Goal: Information Seeking & Learning: Learn about a topic

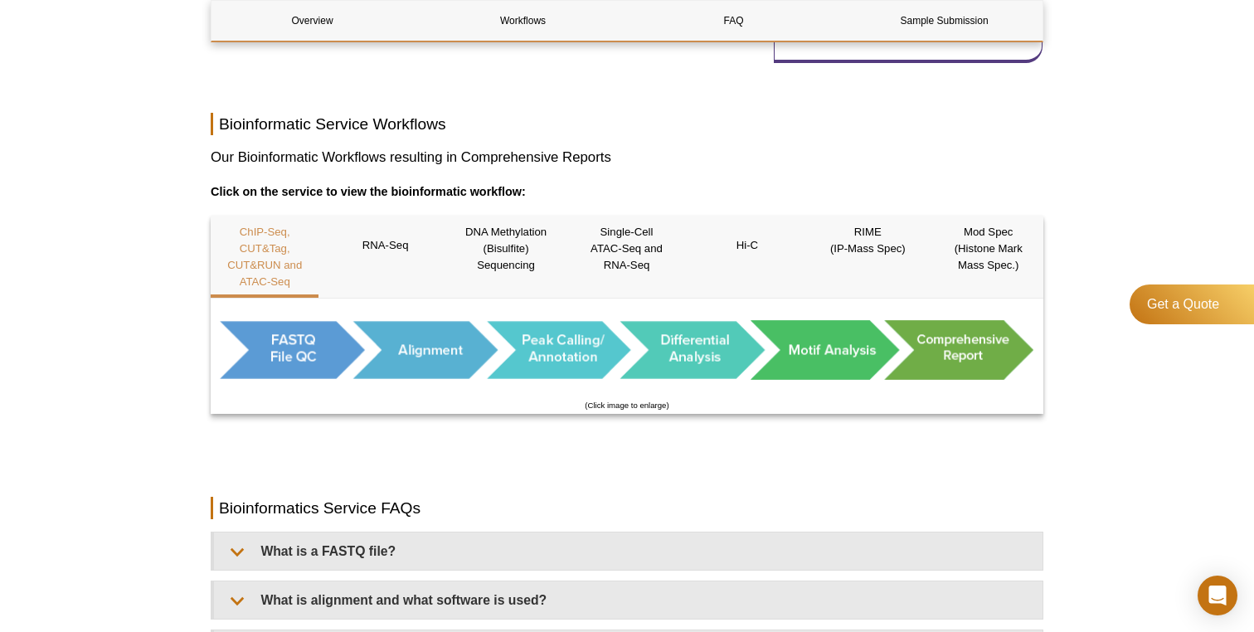
scroll to position [862, 0]
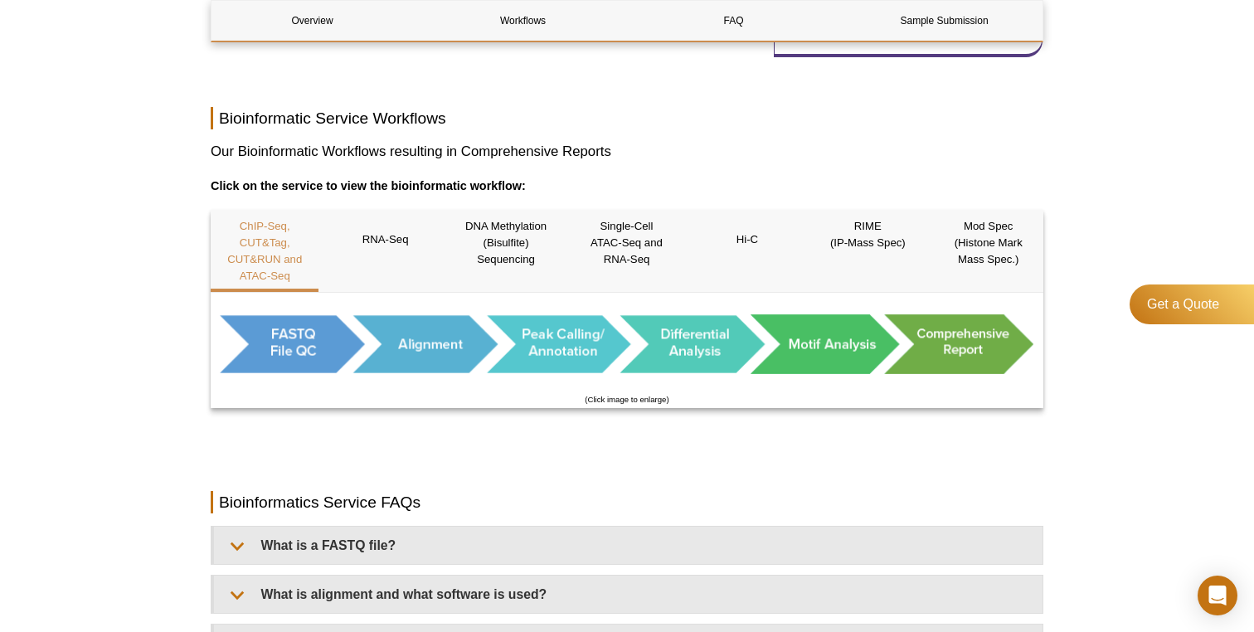
click at [560, 462] on div "Overview Workflows FAQ Sample Submission Bioinformatics Service Overview Name C…" at bounding box center [627, 155] width 833 height 1645
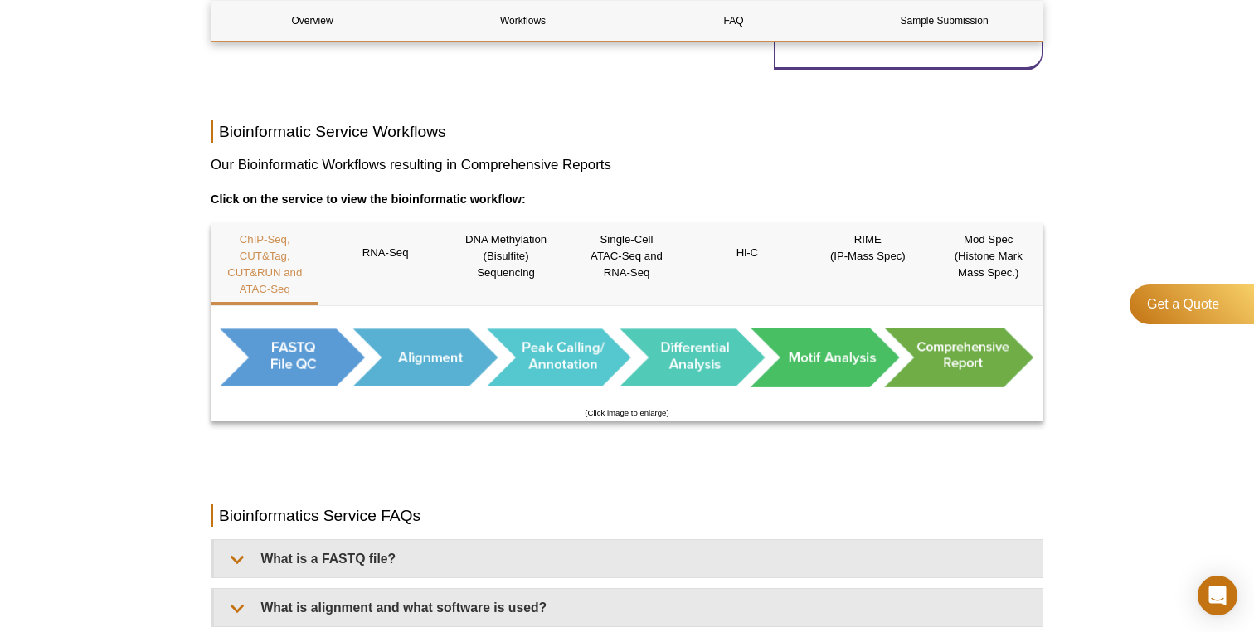
scroll to position [839, 0]
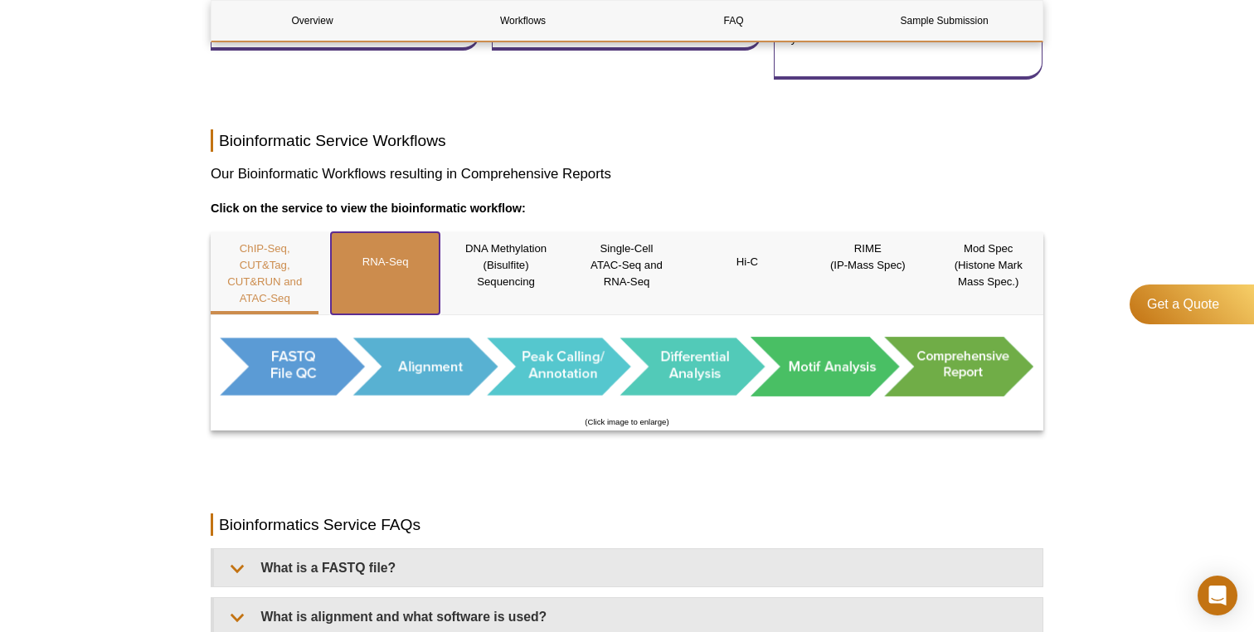
click at [391, 284] on div "RNA-Seq" at bounding box center [385, 273] width 108 height 82
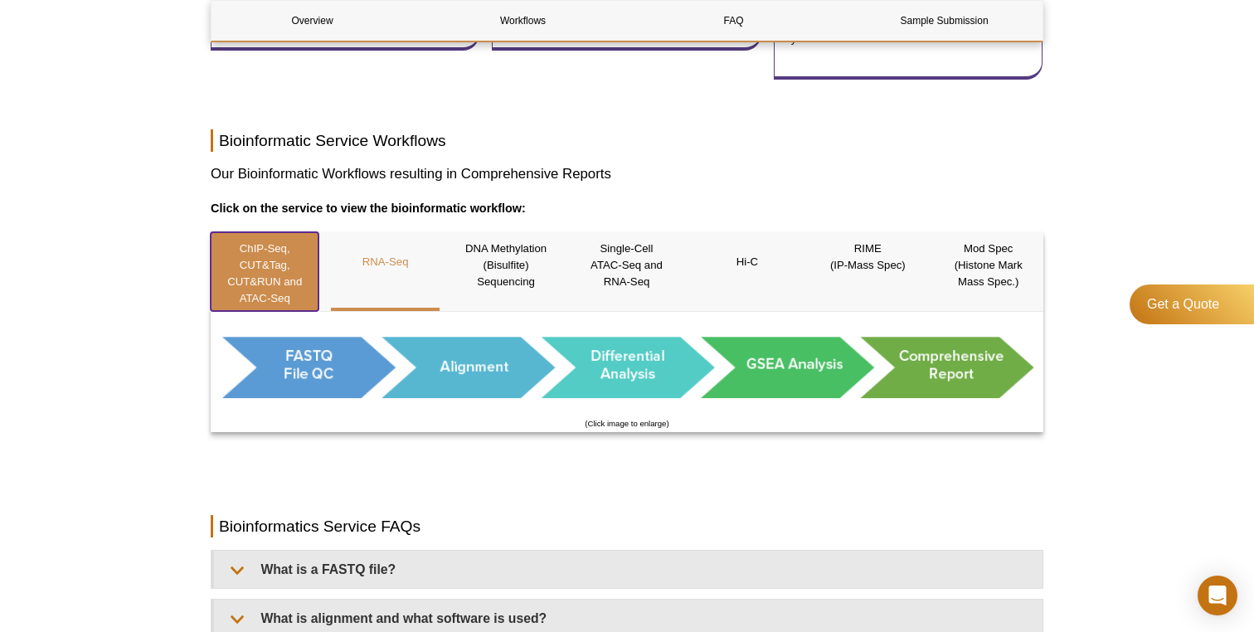
click at [250, 258] on p "ChIP-Seq, CUT&Tag, CUT&RUN and ATAC-Seq" at bounding box center [265, 274] width 108 height 66
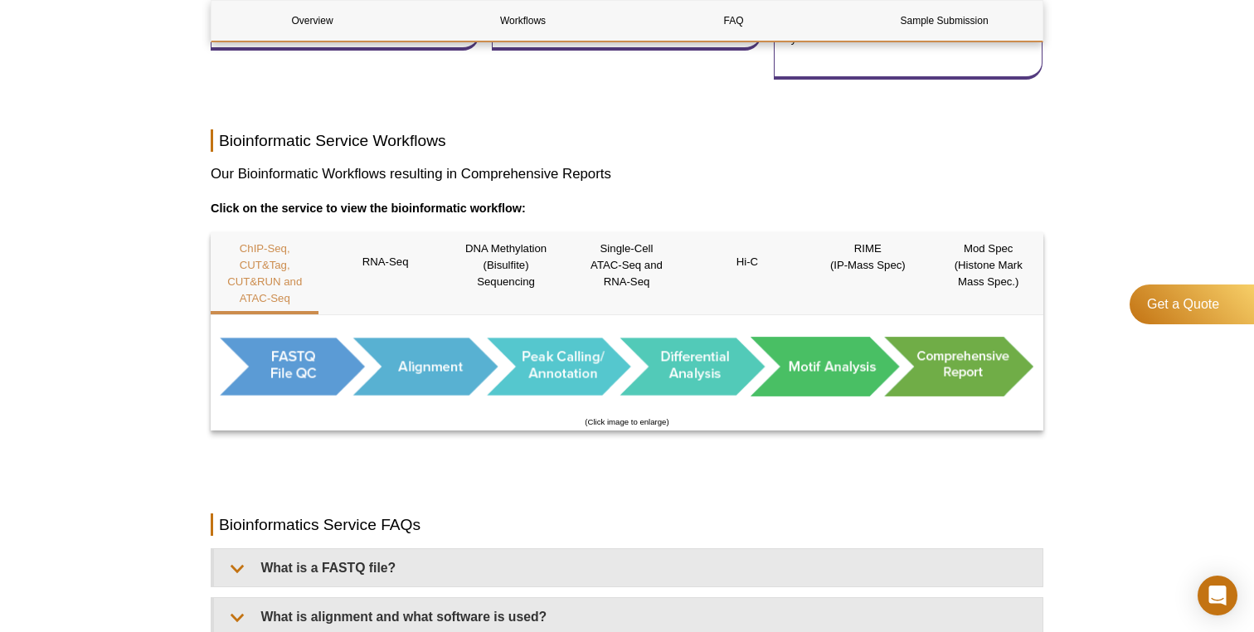
click at [431, 460] on div "Overview Workflows FAQ Sample Submission Bioinformatics Service Overview Name C…" at bounding box center [627, 177] width 833 height 1645
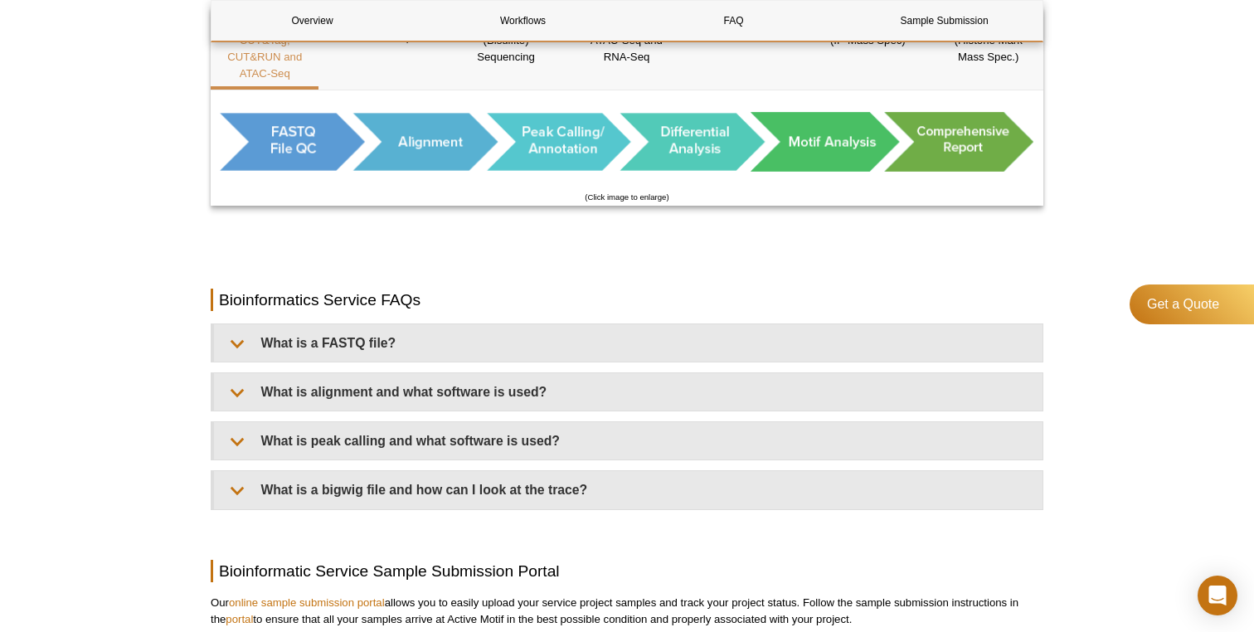
scroll to position [1145, 0]
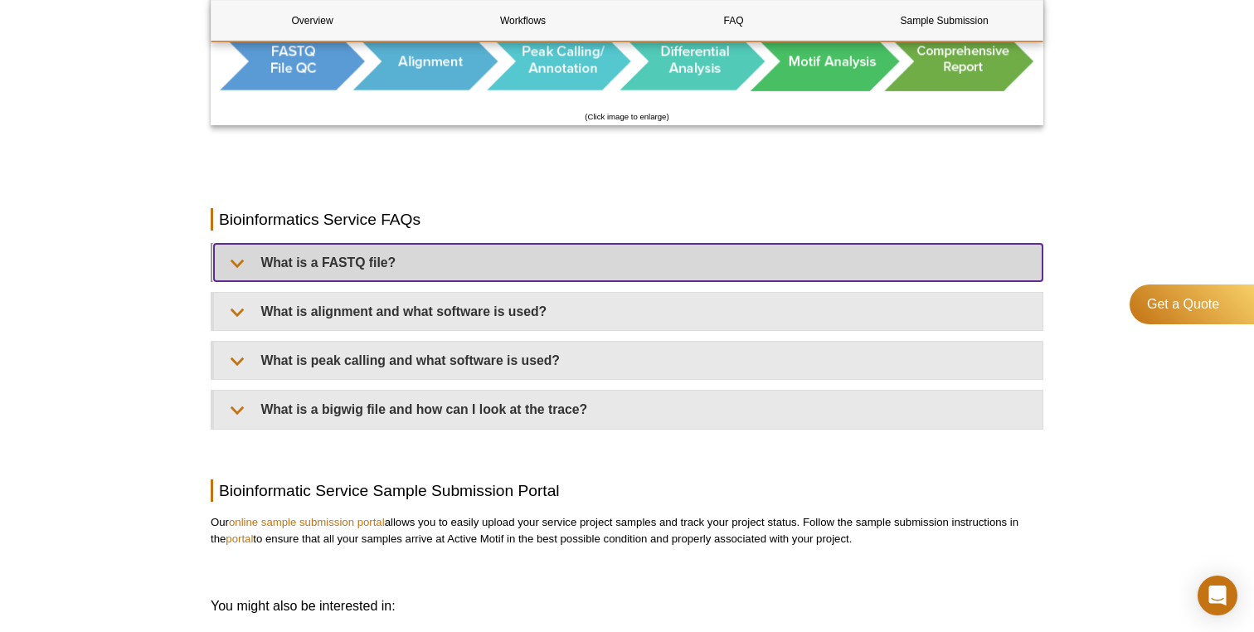
click at [740, 261] on summary "What is a FASTQ file?" at bounding box center [628, 262] width 829 height 37
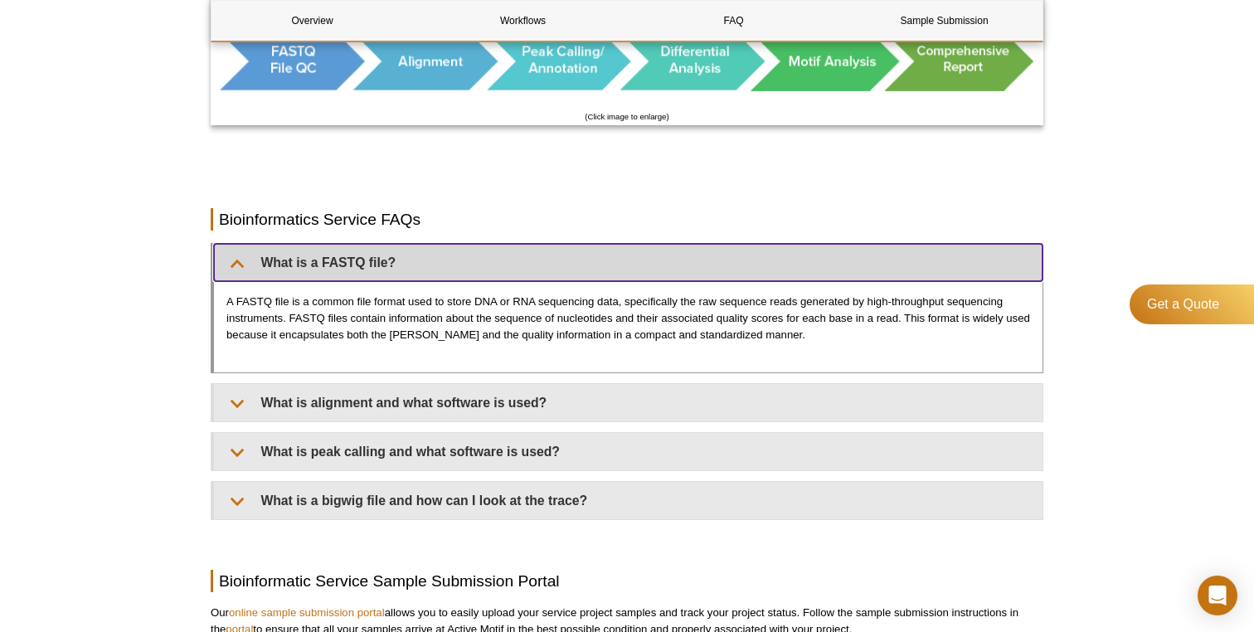
click at [740, 261] on summary "What is a FASTQ file?" at bounding box center [628, 262] width 829 height 37
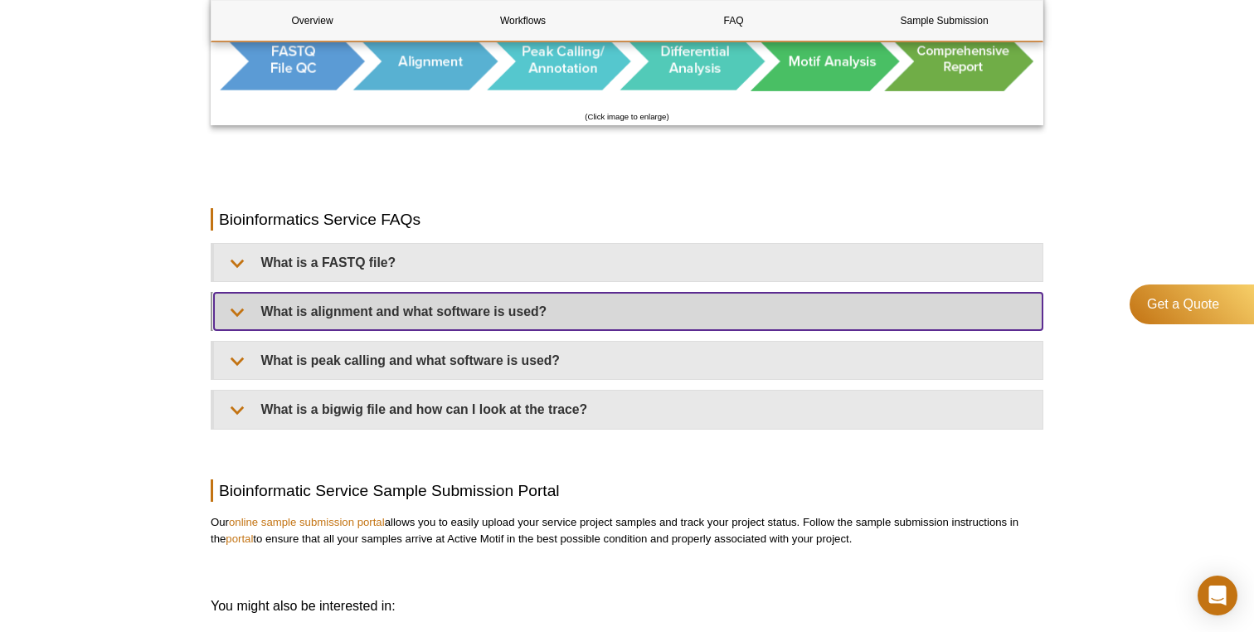
click at [744, 303] on summary "What is alignment and what software is used?" at bounding box center [628, 311] width 829 height 37
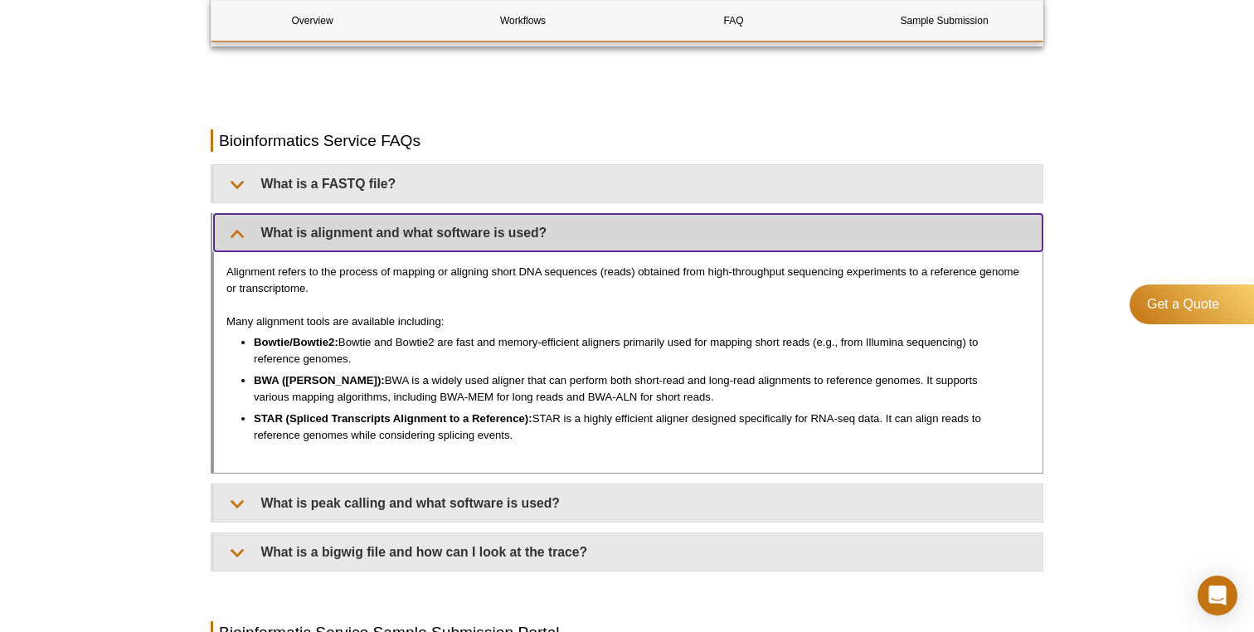
scroll to position [1227, 0]
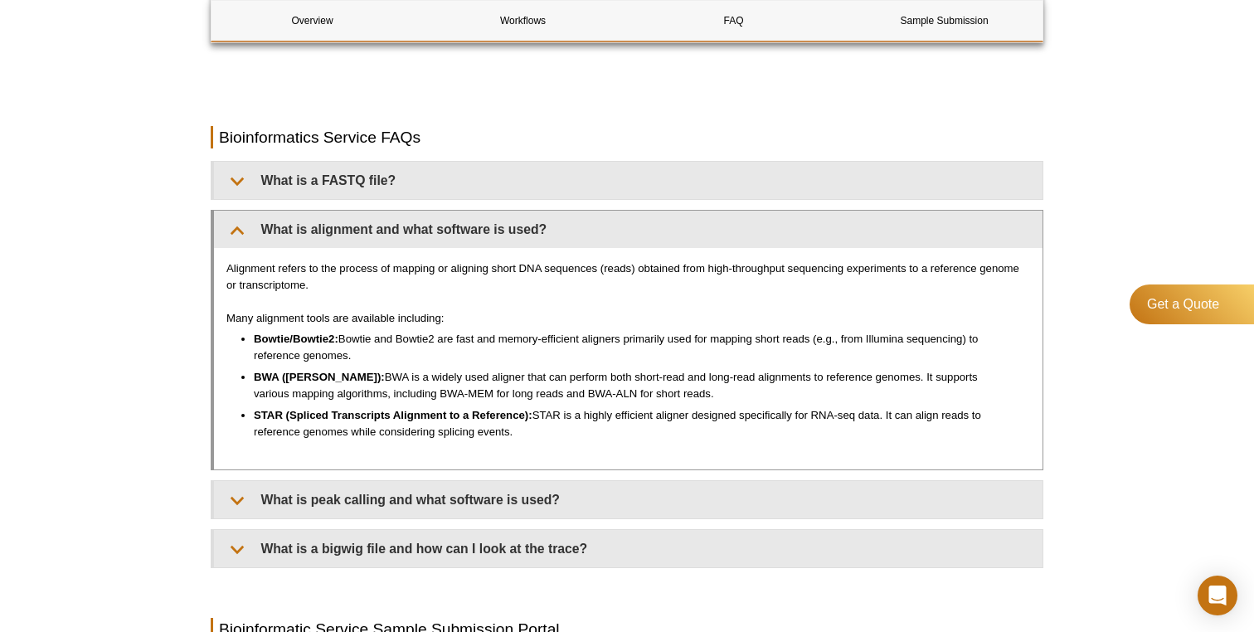
click at [722, 358] on li "Bowtie/Bowtie2: Bowtie and Bowtie2 are fast and memory-efficient aligners prima…" at bounding box center [634, 347] width 760 height 33
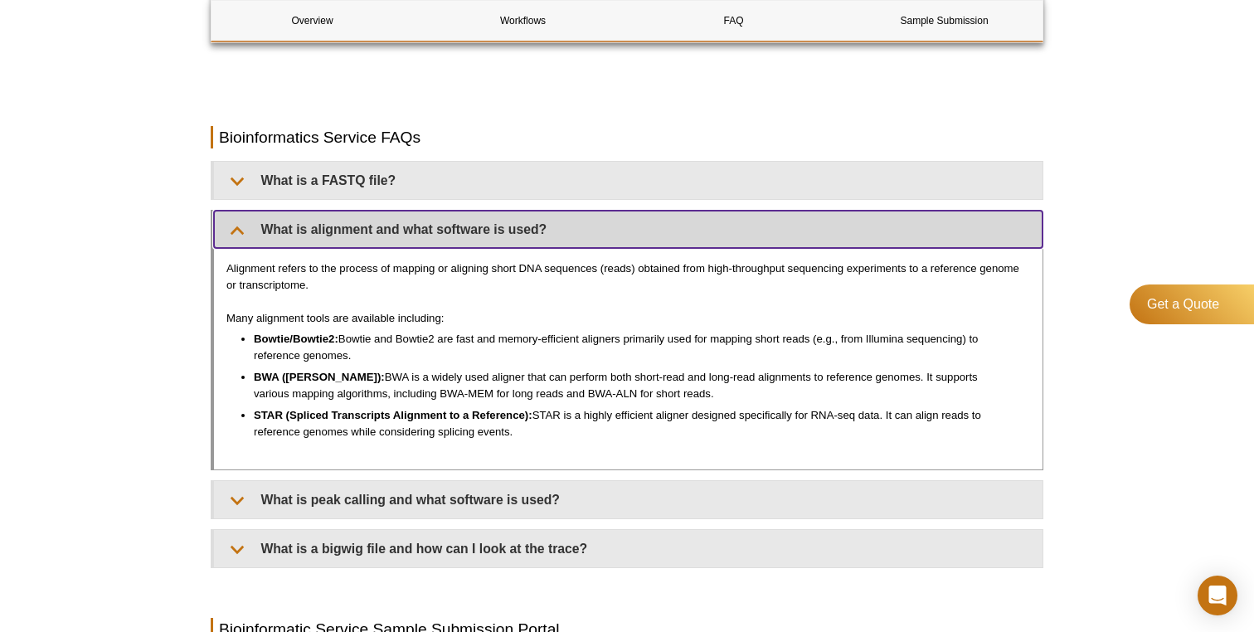
click at [688, 228] on summary "What is alignment and what software is used?" at bounding box center [628, 229] width 829 height 37
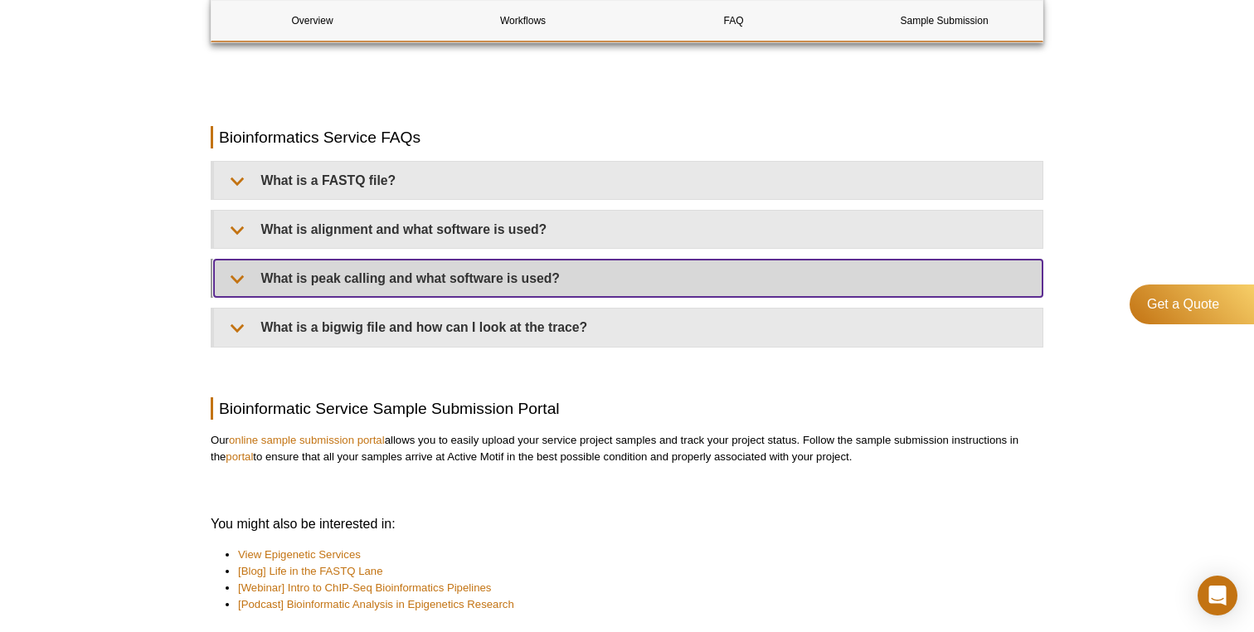
click at [679, 294] on summary "What is peak calling and what software is used?" at bounding box center [628, 278] width 829 height 37
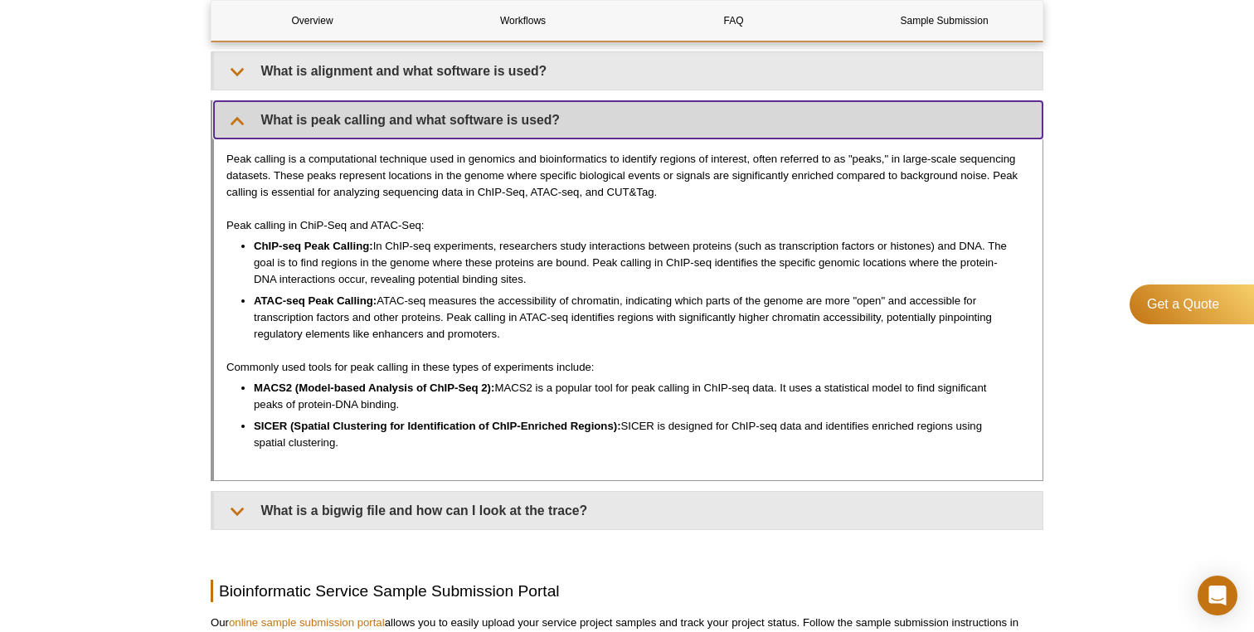
scroll to position [1386, 0]
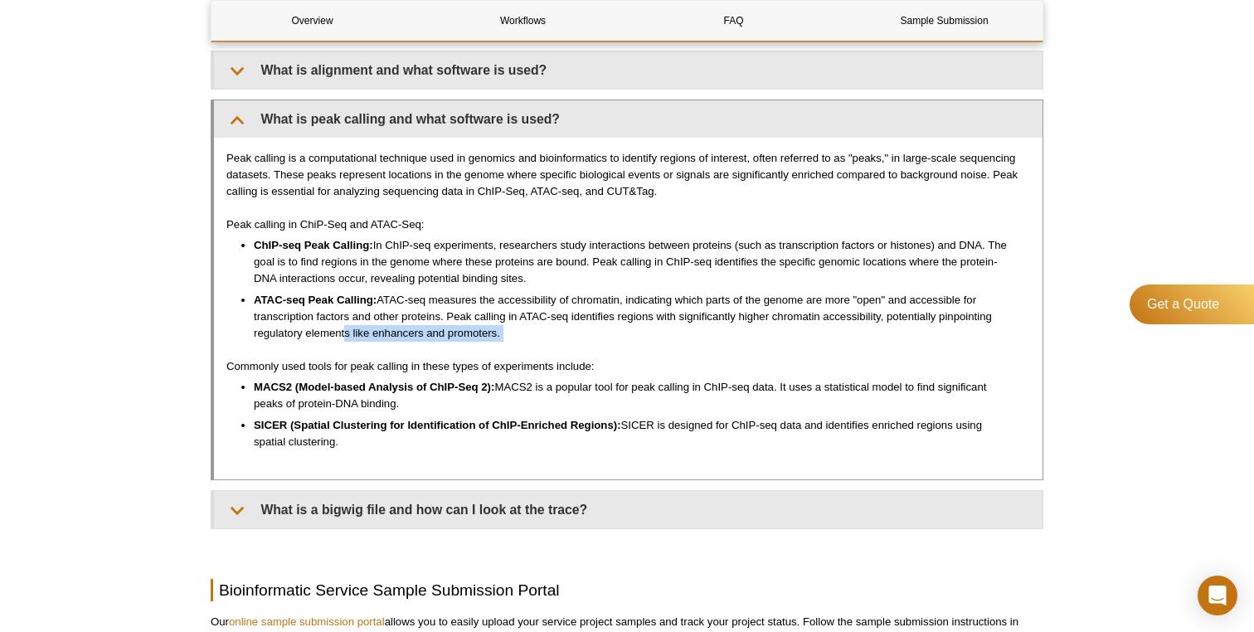
drag, startPoint x: 510, startPoint y: 341, endPoint x: 340, endPoint y: 330, distance: 170.4
click at [340, 330] on div "Peak calling is a computational technique used in genomics and bioinformatics t…" at bounding box center [628, 308] width 829 height 341
click at [340, 330] on li "ATAC-seq Peak Calling: ATAC-seq measures the accessibility of chromatin, indica…" at bounding box center [634, 317] width 760 height 50
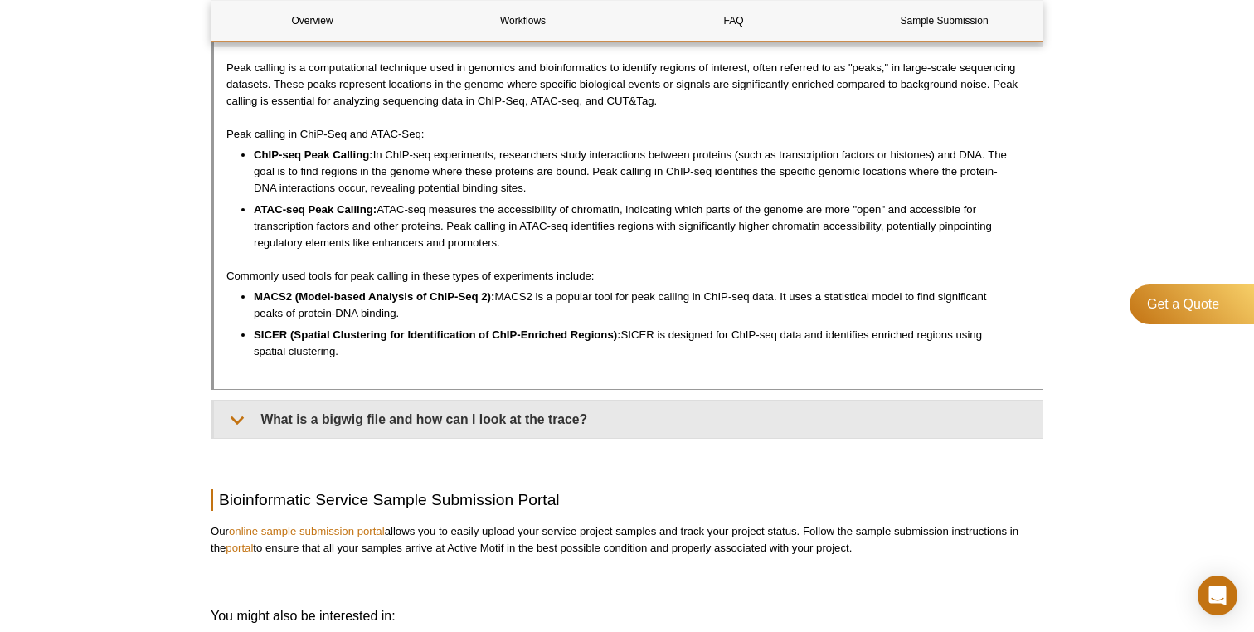
scroll to position [1477, 0]
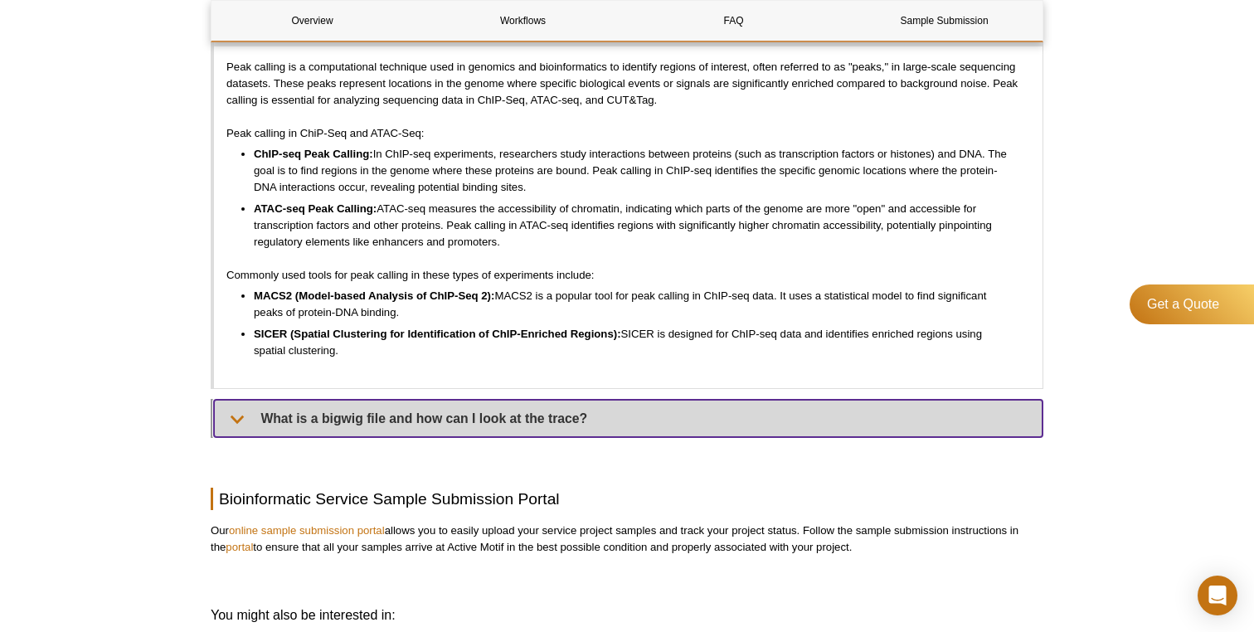
click at [364, 406] on summary "What is a bigwig file and how can I look at the trace?" at bounding box center [628, 418] width 829 height 37
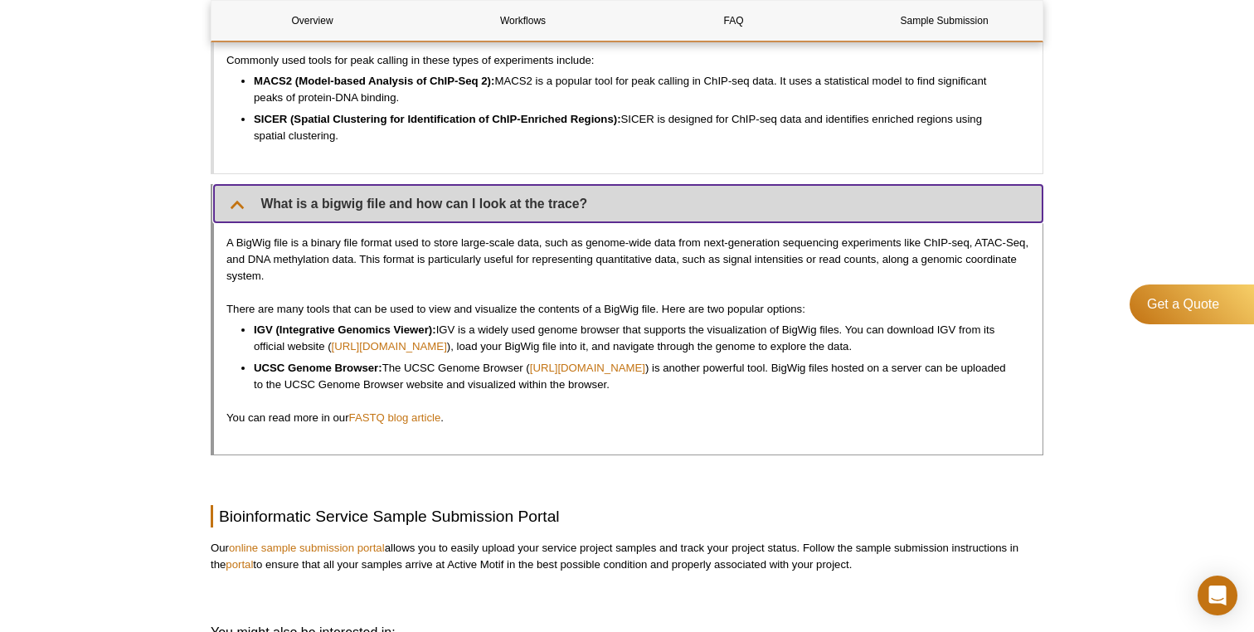
scroll to position [1701, 0]
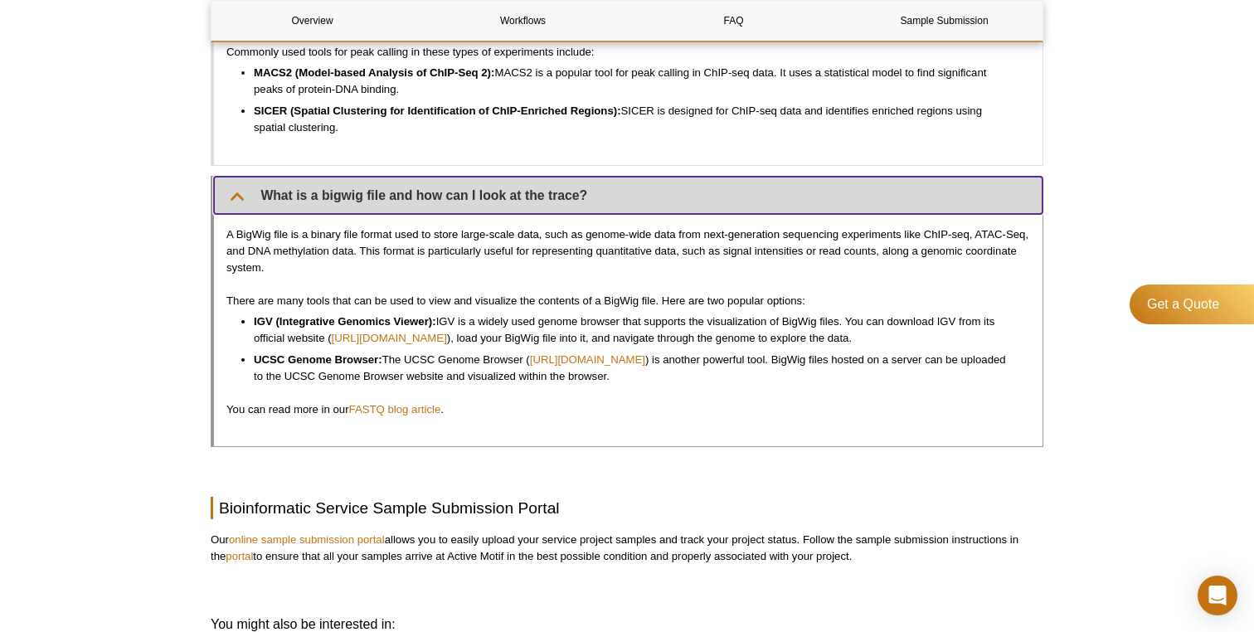
click at [517, 198] on summary "What is a bigwig file and how can I look at the trace?" at bounding box center [628, 195] width 829 height 37
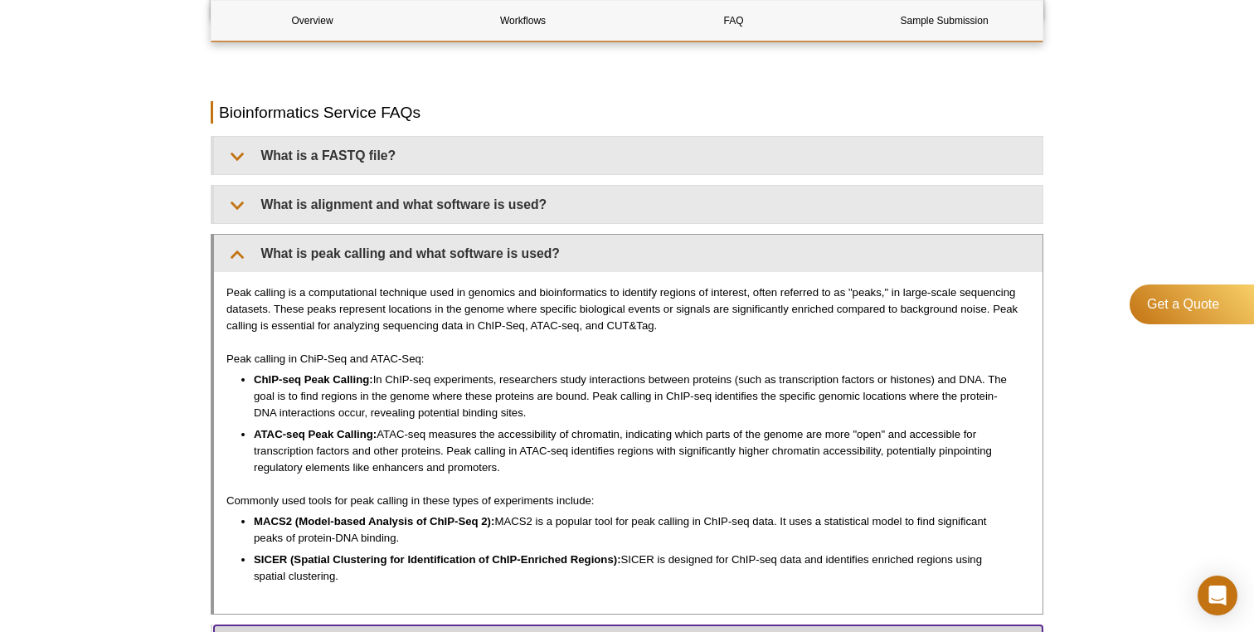
scroll to position [1237, 0]
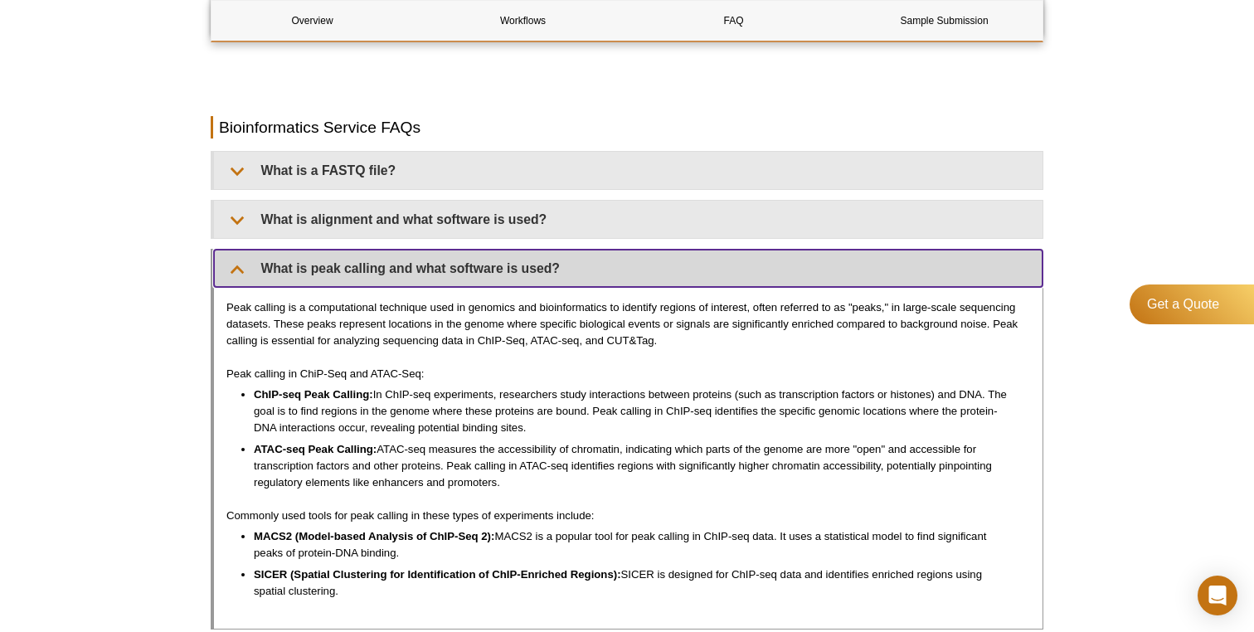
click at [562, 276] on summary "What is peak calling and what software is used?" at bounding box center [628, 268] width 829 height 37
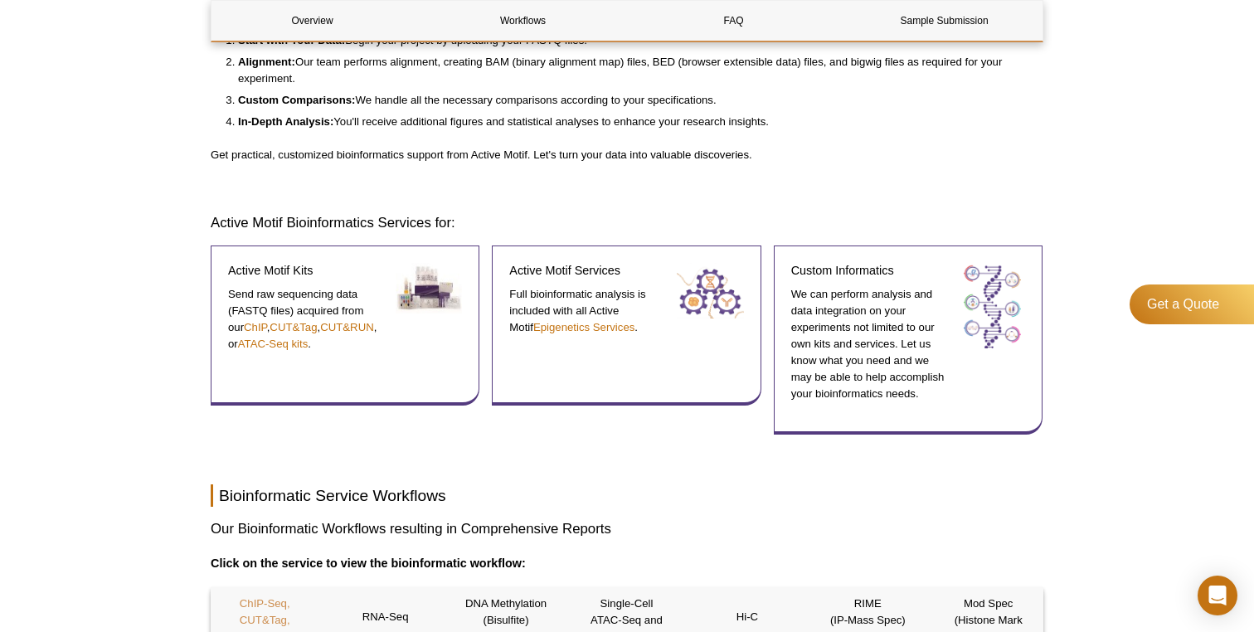
scroll to position [0, 0]
